Goal: Task Accomplishment & Management: Manage account settings

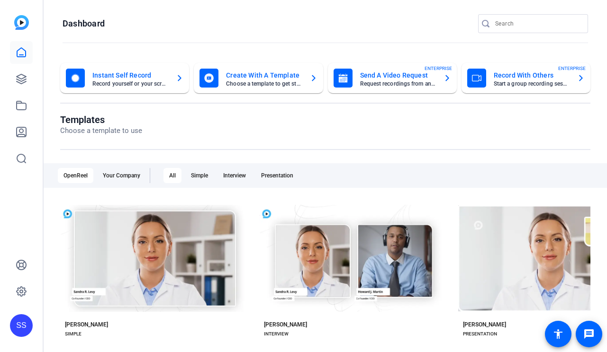
click at [12, 332] on div "SS" at bounding box center [21, 326] width 23 height 23
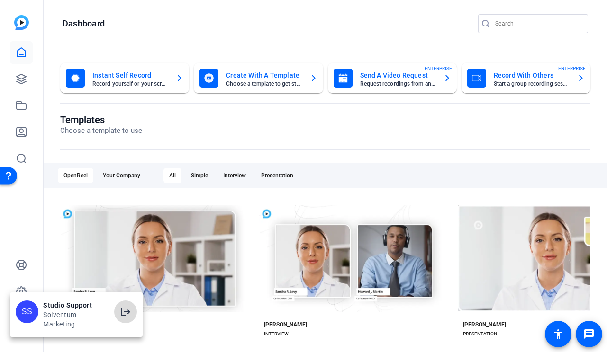
click at [126, 312] on mat-icon "logout" at bounding box center [125, 311] width 11 height 11
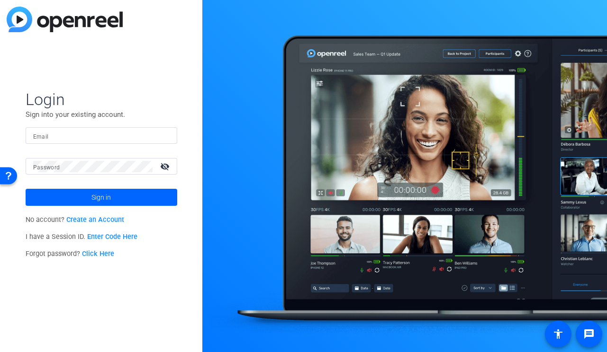
click at [54, 122] on form "Login Sign into your existing account. Email Password visibility_off Sign in" at bounding box center [102, 148] width 152 height 117
click at [56, 131] on input "Email" at bounding box center [101, 135] width 136 height 11
click at [162, 137] on img at bounding box center [161, 135] width 7 height 11
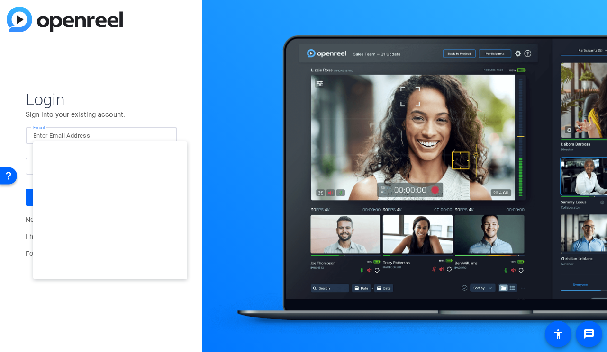
type input "studiosupport@openreel.com"
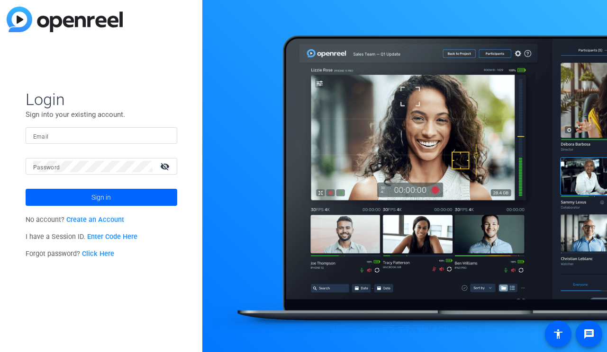
click at [145, 136] on input "Email" at bounding box center [101, 135] width 136 height 11
click at [164, 134] on img at bounding box center [161, 135] width 7 height 11
type input "studiosupport+1@openreel.com"
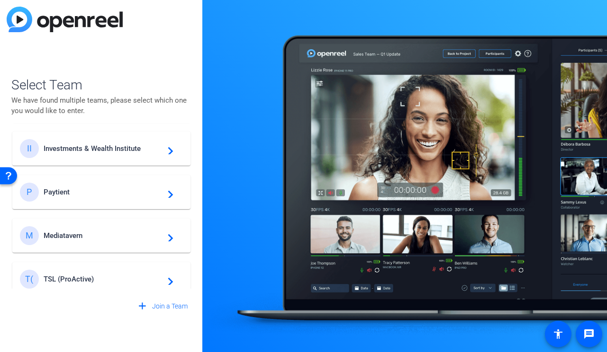
scroll to position [403, 0]
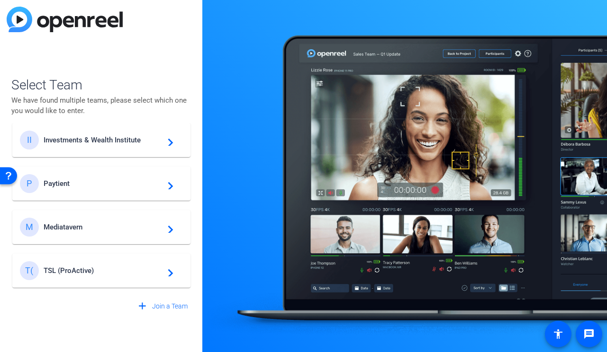
click at [129, 179] on div "P Paytient navigate_next" at bounding box center [101, 183] width 163 height 19
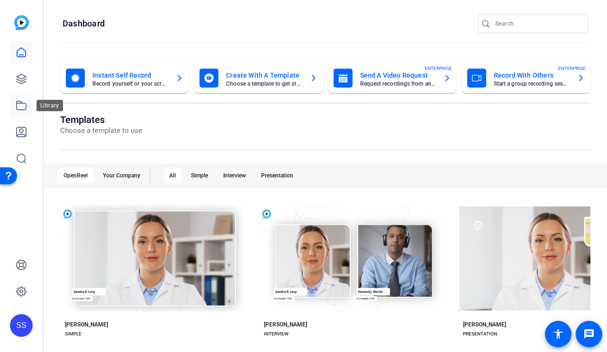
click at [25, 105] on icon at bounding box center [21, 105] width 11 height 11
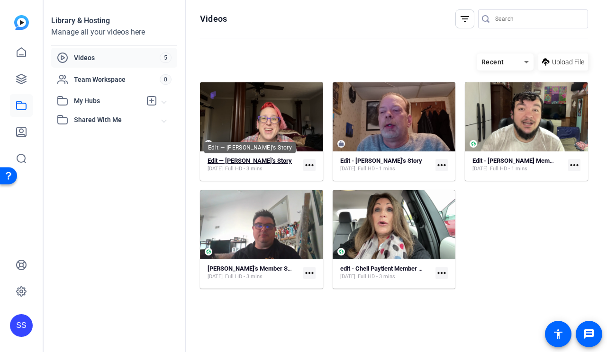
click at [241, 160] on strong "Edit — Jennifer's Story" at bounding box center [249, 160] width 84 height 7
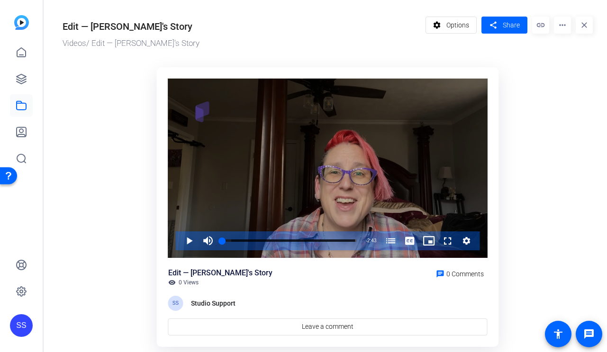
click at [240, 160] on div "Video Player" at bounding box center [327, 169] width 319 height 180
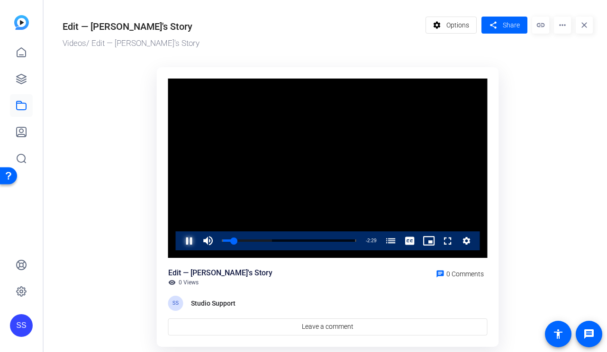
click at [180, 238] on span "Video Player" at bounding box center [180, 241] width 0 height 19
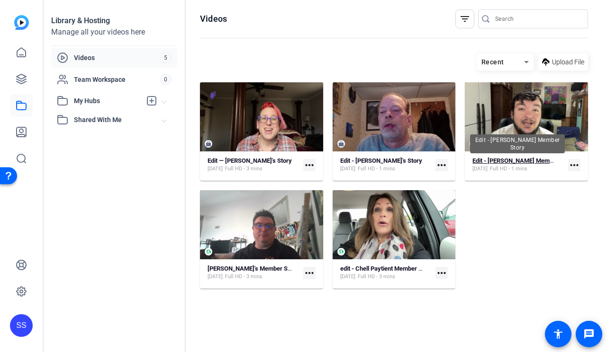
click at [517, 162] on strong "Edit - Spencer's Member Story" at bounding box center [523, 160] width 102 height 7
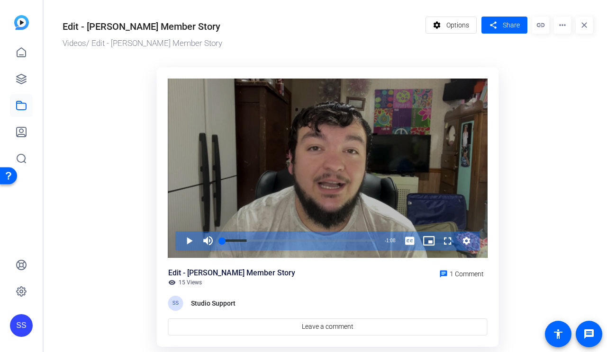
click at [370, 123] on div "Video Player" at bounding box center [327, 169] width 319 height 180
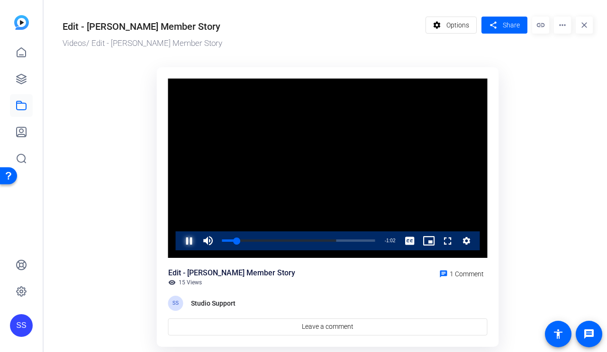
click at [180, 244] on span "Video Player" at bounding box center [180, 241] width 0 height 19
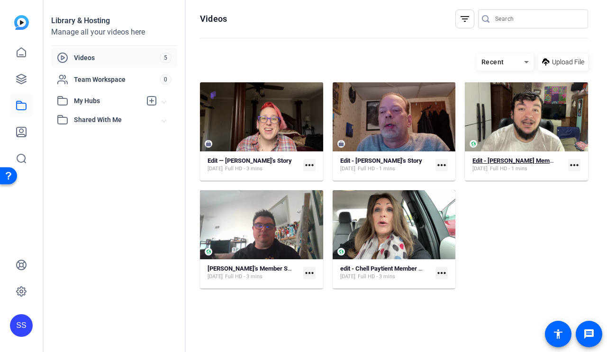
click at [524, 160] on strong "Edit - Spencer's Member Story" at bounding box center [523, 160] width 102 height 7
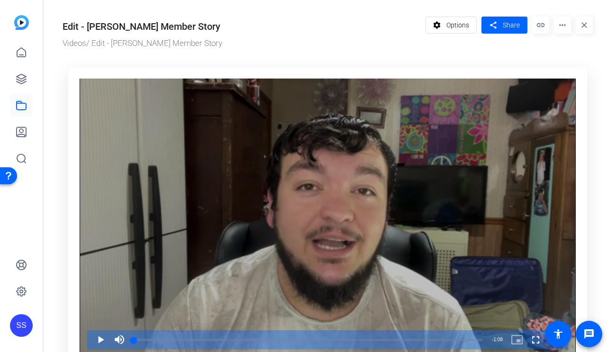
click at [347, 178] on div "Video Player" at bounding box center [328, 218] width 496 height 279
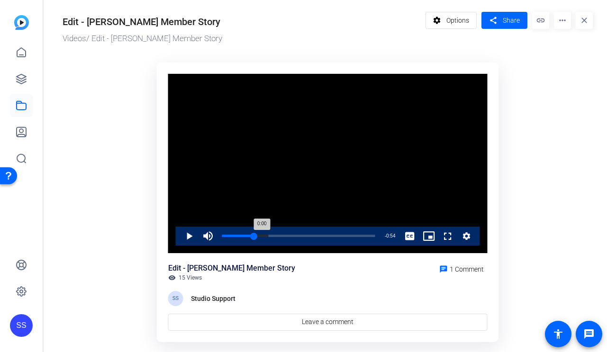
click at [253, 234] on div "Loaded : 30.23% 0:14 0:00" at bounding box center [298, 236] width 162 height 19
click at [280, 234] on div "Loaded : 74.54% 0:26 0:26" at bounding box center [298, 236] width 162 height 19
click at [180, 235] on span "Video Player" at bounding box center [180, 236] width 0 height 19
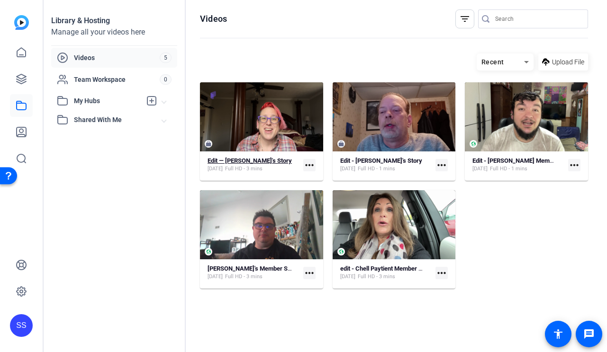
click at [256, 161] on strong "Edit — Jennifer's Story" at bounding box center [249, 160] width 84 height 7
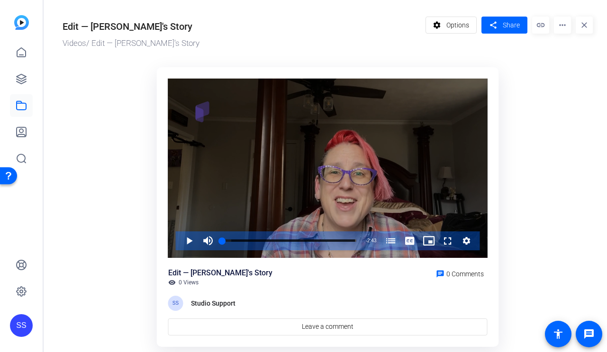
click at [242, 198] on div "Video Player" at bounding box center [327, 169] width 319 height 180
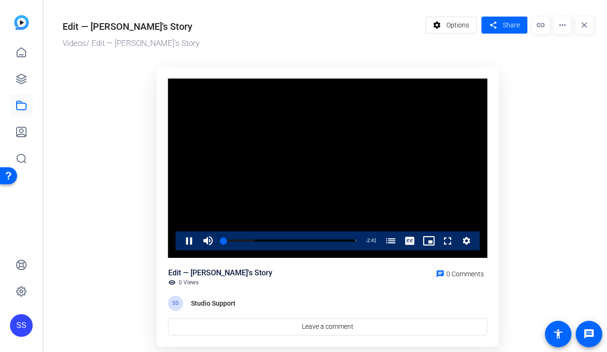
click at [116, 247] on ktd-grid "Video Player is loading. Play Video Pause Mute Current Time 0:02 / Duration 2:4…" at bounding box center [328, 209] width 530 height 294
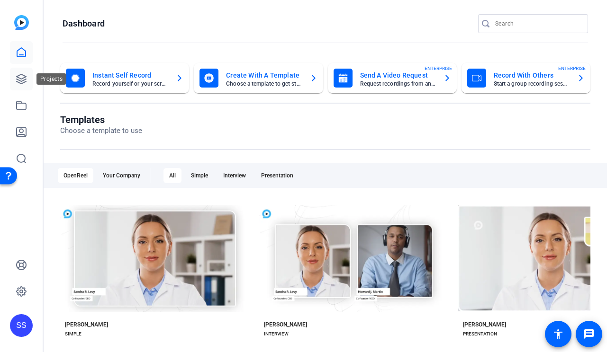
click at [31, 83] on link at bounding box center [21, 79] width 23 height 23
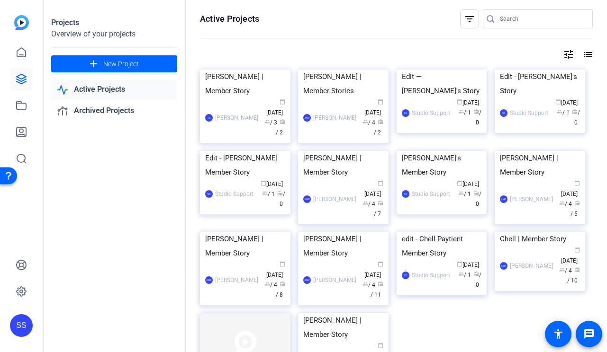
click at [17, 324] on div "SS" at bounding box center [21, 326] width 23 height 23
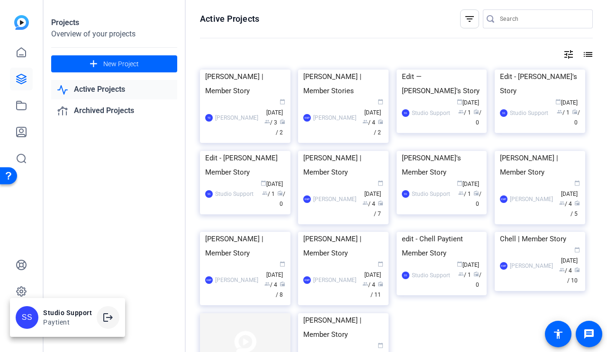
click at [115, 315] on span at bounding box center [108, 317] width 23 height 23
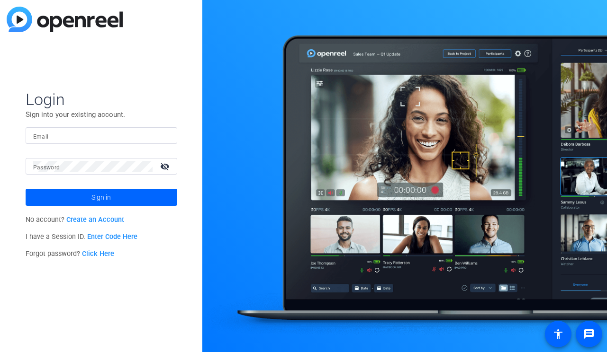
click at [150, 142] on div at bounding box center [101, 135] width 136 height 17
click at [161, 138] on img at bounding box center [161, 135] width 7 height 11
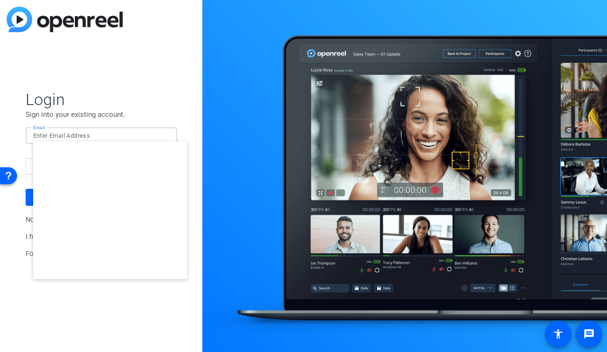
type input "studiosupport+2@openreel.com"
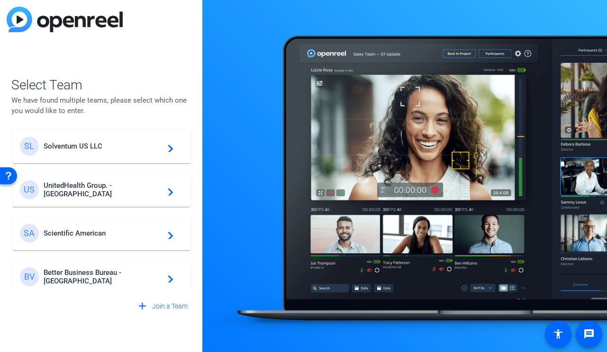
scroll to position [228, 0]
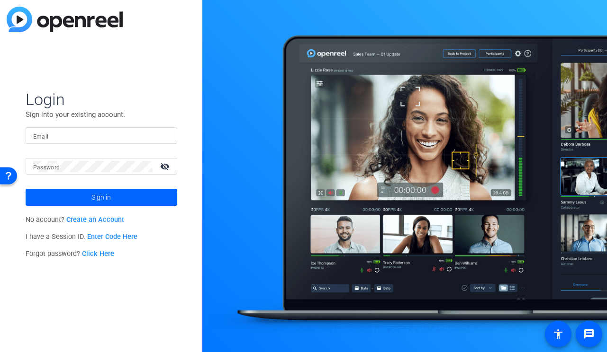
click at [152, 128] on div at bounding box center [101, 135] width 136 height 17
click at [153, 139] on input "Email" at bounding box center [101, 135] width 136 height 11
click at [163, 136] on img at bounding box center [161, 135] width 7 height 11
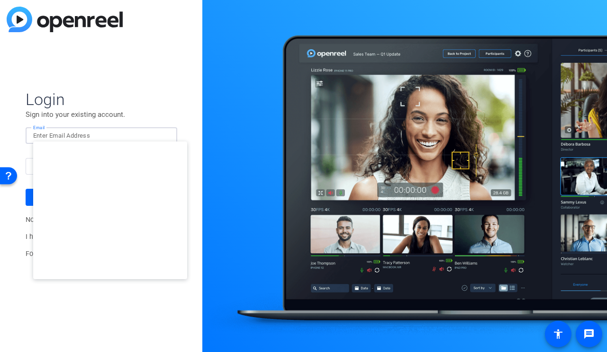
type input "studiosupport+2@openreel.com"
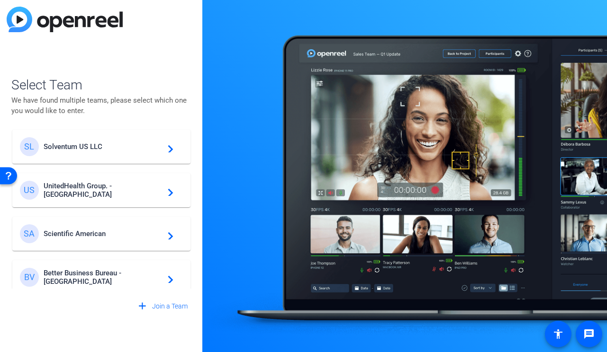
scroll to position [228, 0]
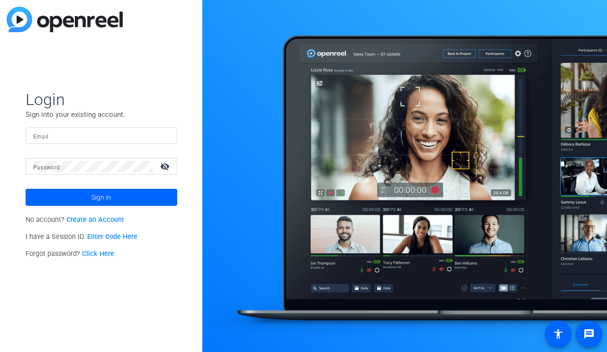
click at [165, 140] on div at bounding box center [101, 135] width 136 height 17
type input "studiosupport+1@openreel.com"
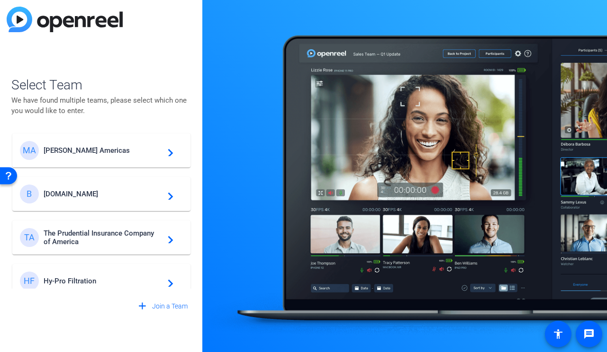
click at [108, 190] on span "Breastcancer.org" at bounding box center [103, 194] width 118 height 9
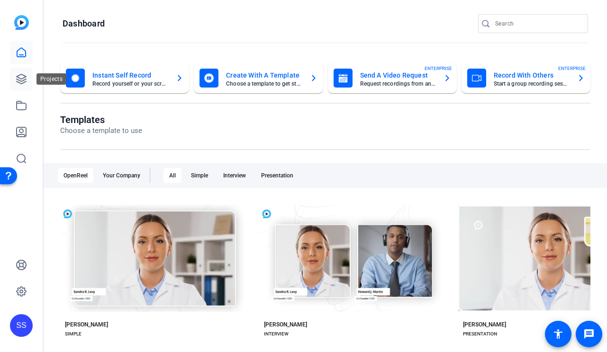
click at [25, 73] on icon at bounding box center [21, 78] width 11 height 11
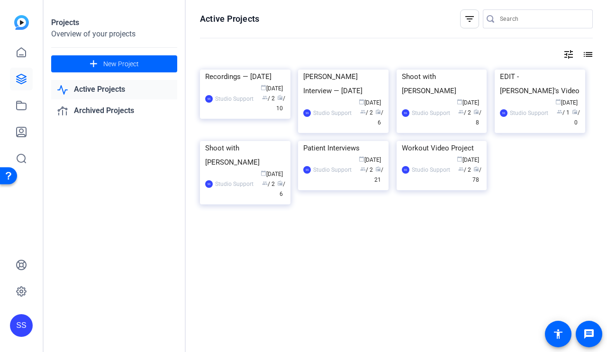
click at [260, 84] on div "Recordings — 9/25/2025" at bounding box center [245, 77] width 80 height 14
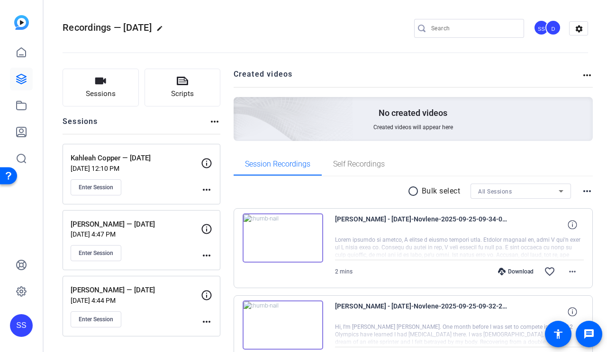
click at [215, 191] on div "Kahleah Copper — 9/25/2025 Sep 24, 2025 @ 12:10 PM Enter Session more_horiz" at bounding box center [142, 174] width 158 height 61
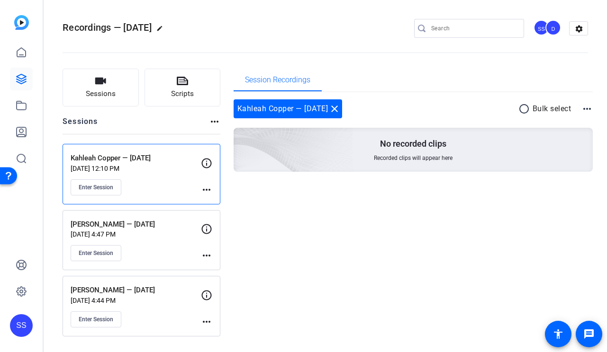
click at [207, 190] on mat-icon "more_horiz" at bounding box center [206, 189] width 11 height 11
click at [217, 202] on span "Edit Session" at bounding box center [229, 203] width 43 height 11
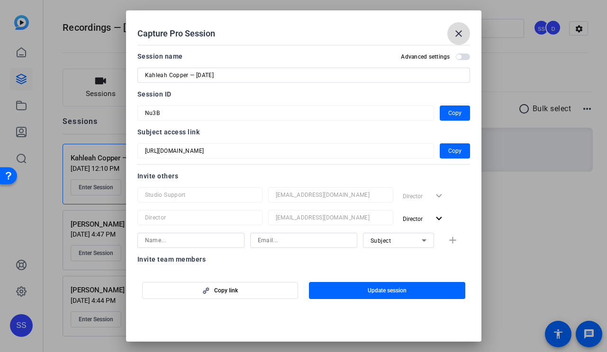
click at [452, 39] on span at bounding box center [458, 33] width 23 height 23
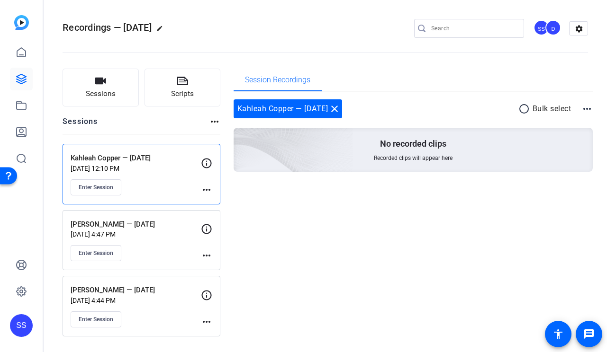
click at [21, 321] on div "SS" at bounding box center [21, 326] width 23 height 23
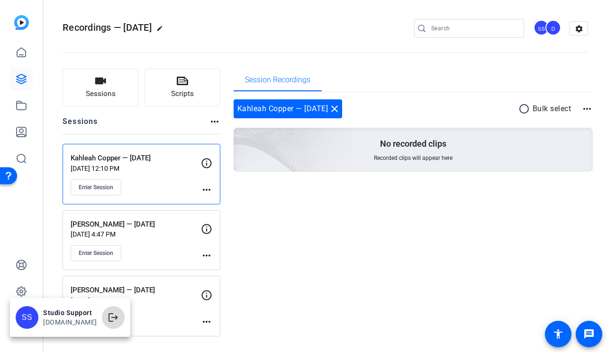
click at [114, 311] on span at bounding box center [113, 317] width 23 height 23
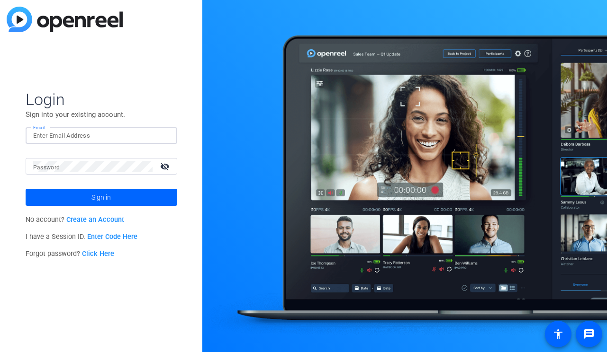
click at [134, 137] on input "Email" at bounding box center [101, 135] width 136 height 11
click at [168, 139] on div at bounding box center [163, 135] width 11 height 11
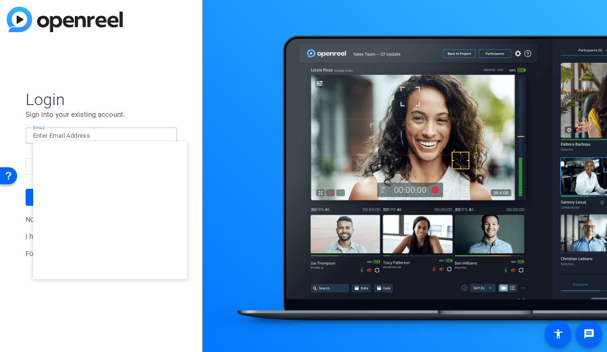
type input "[PERSON_NAME][EMAIL_ADDRESS][DOMAIN_NAME]"
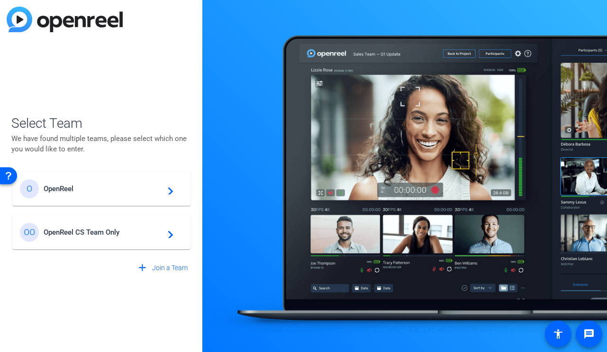
click at [118, 189] on span "OpenReel" at bounding box center [103, 189] width 118 height 9
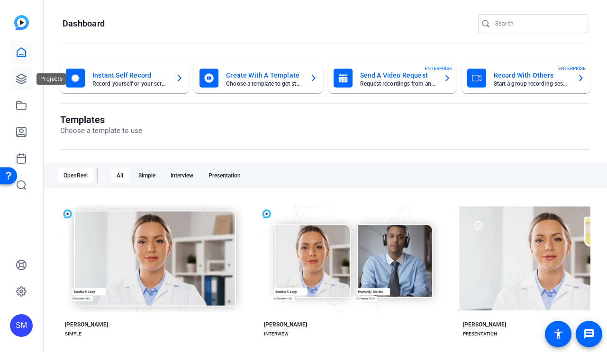
click at [23, 75] on icon at bounding box center [21, 78] width 9 height 9
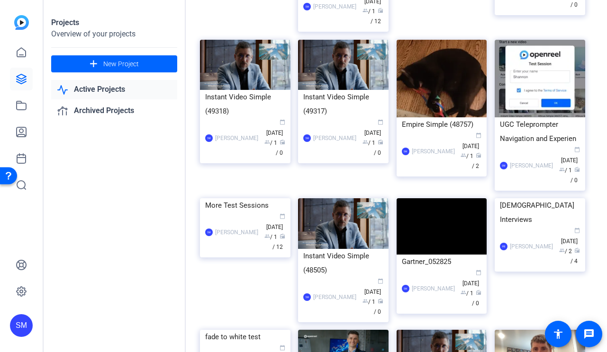
scroll to position [309, 0]
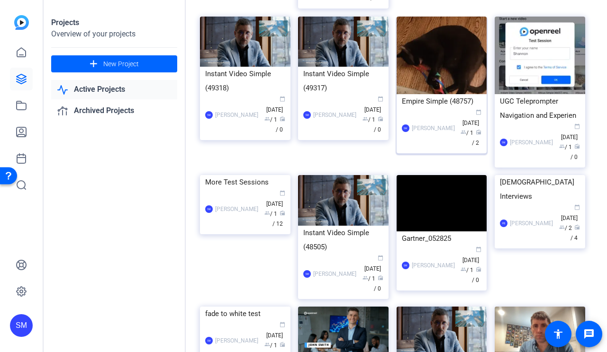
click at [436, 115] on div "SM [PERSON_NAME] calendar_today [DATE] group / 1 radio / 2" at bounding box center [442, 128] width 80 height 40
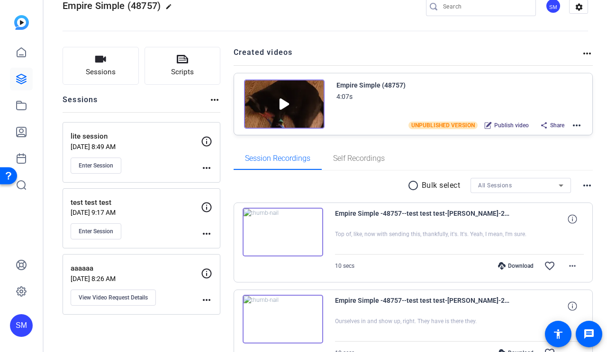
scroll to position [27, 0]
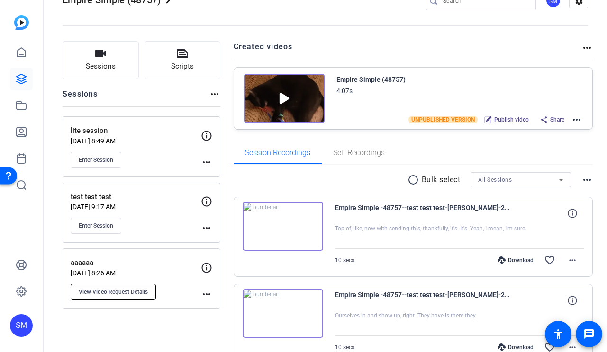
click at [133, 293] on span "View Video Request Details" at bounding box center [113, 292] width 69 height 8
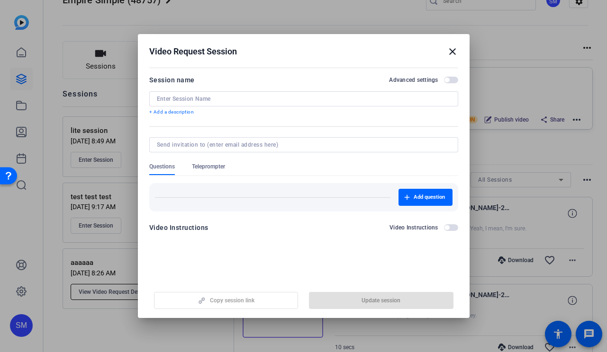
type input "aaaaaa"
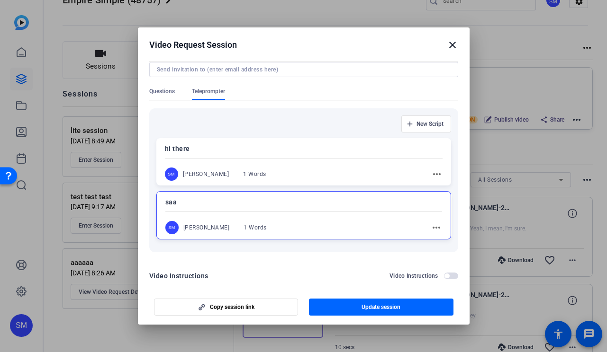
scroll to position [71, 0]
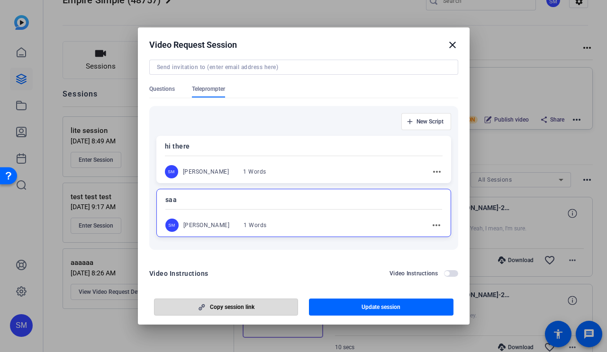
click at [228, 309] on span "Copy session link" at bounding box center [232, 308] width 45 height 8
click at [446, 44] on div "Video Request Session close" at bounding box center [303, 44] width 309 height 11
click at [448, 44] on mat-icon "close" at bounding box center [452, 44] width 11 height 11
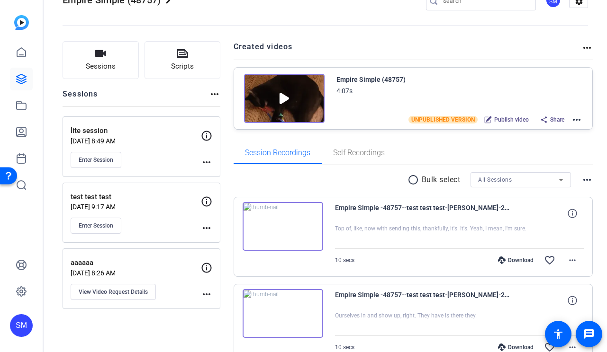
scroll to position [81, 0]
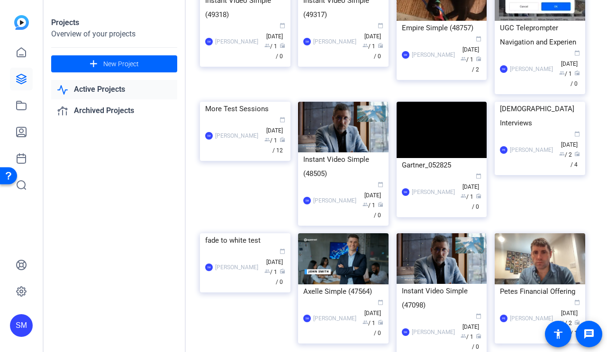
scroll to position [386, 0]
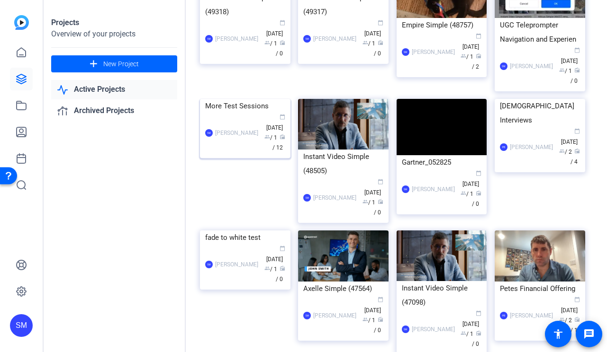
click at [258, 113] on div "More Test Sessions" at bounding box center [245, 106] width 80 height 14
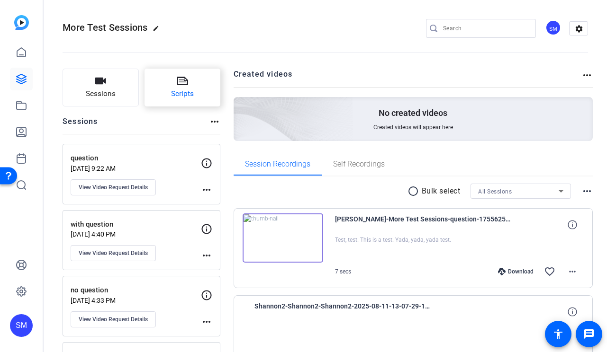
click at [196, 83] on button "Scripts" at bounding box center [182, 88] width 76 height 38
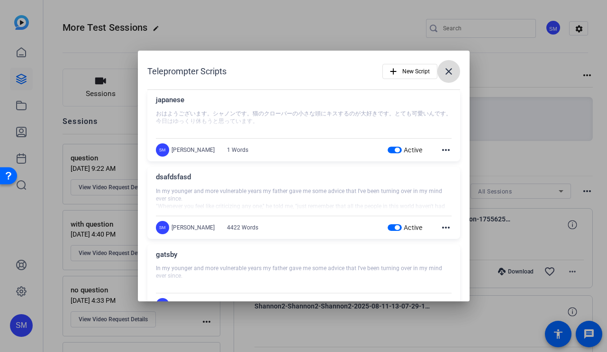
click at [450, 71] on mat-icon "close" at bounding box center [448, 71] width 11 height 11
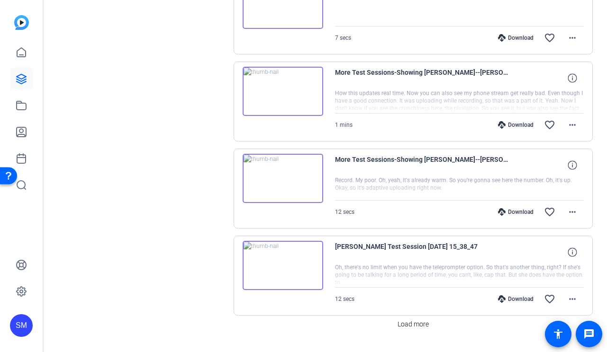
scroll to position [780, 0]
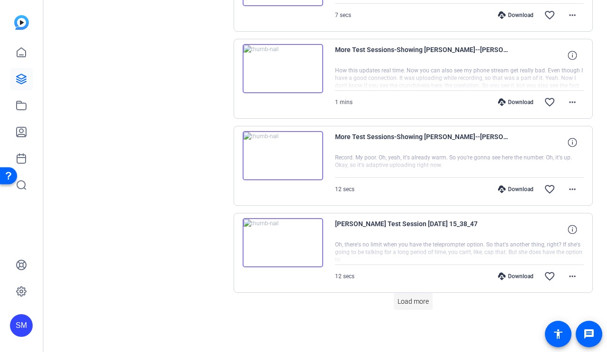
click at [411, 302] on span "Load more" at bounding box center [412, 302] width 31 height 10
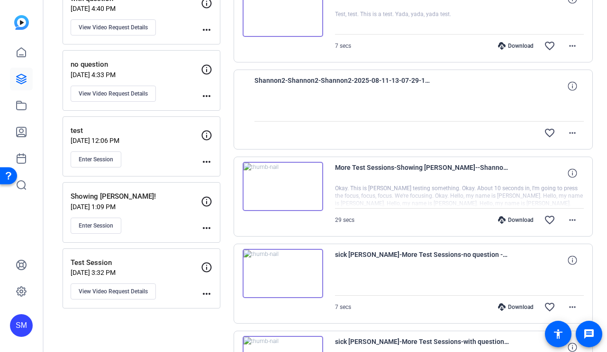
scroll to position [236, 0]
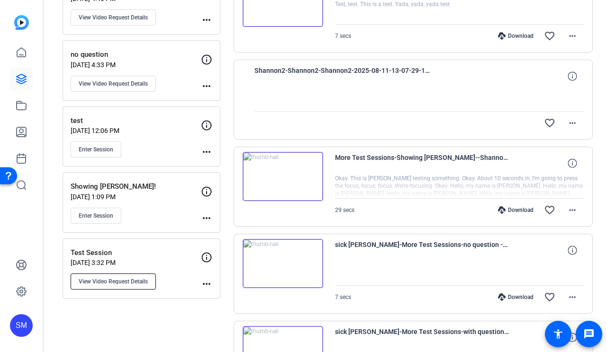
click at [141, 280] on span "View Video Request Details" at bounding box center [113, 282] width 69 height 8
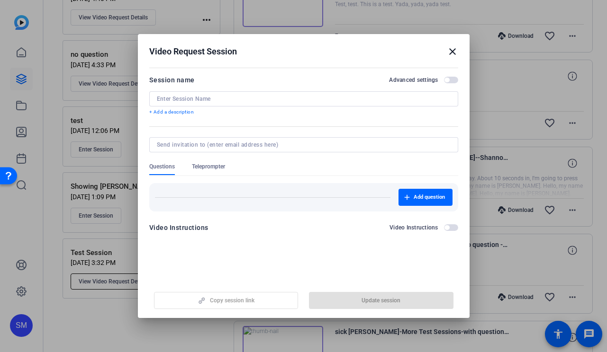
type input "Test Session"
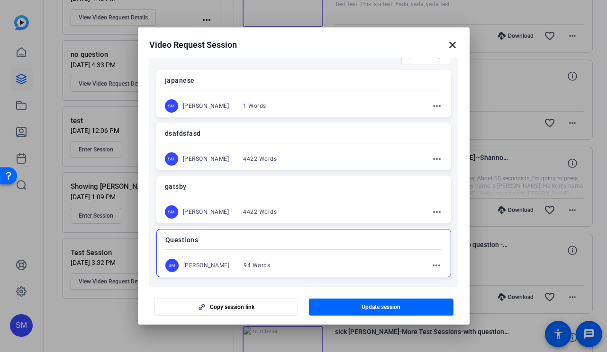
scroll to position [143, 0]
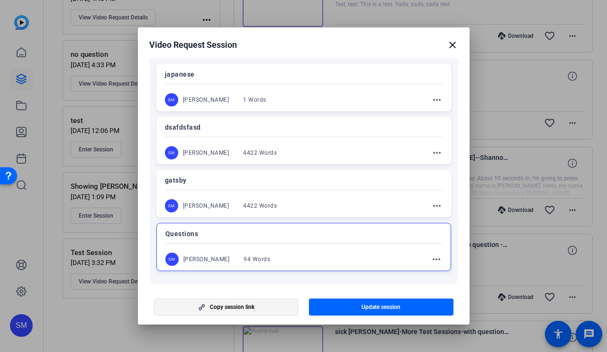
click at [259, 311] on span "button" at bounding box center [226, 307] width 144 height 23
